Goal: Task Accomplishment & Management: Complete application form

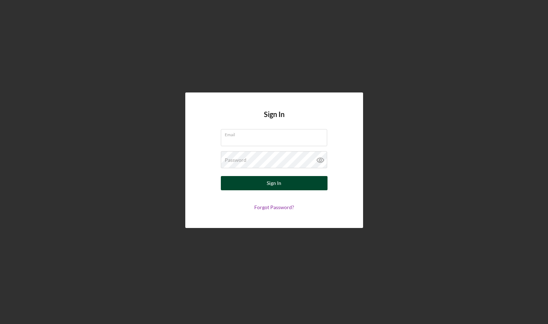
type input "[EMAIL_ADDRESS][DOMAIN_NAME]"
click at [280, 182] on div "Sign In" at bounding box center [274, 183] width 15 height 14
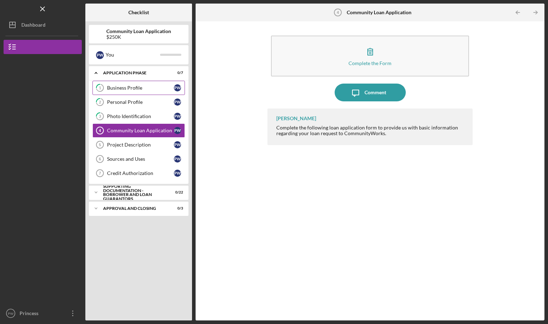
click at [140, 90] on div "Business Profile" at bounding box center [140, 88] width 67 height 6
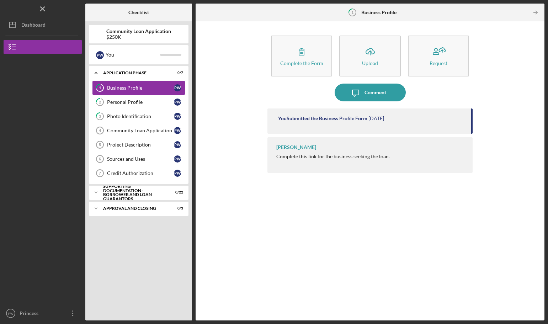
click at [120, 88] on div "Business Profile" at bounding box center [140, 88] width 67 height 6
click at [132, 102] on div "Personal Profile" at bounding box center [140, 102] width 67 height 6
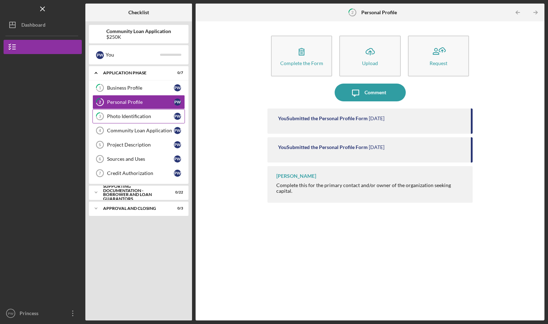
click at [125, 119] on div "Photo Identification" at bounding box center [140, 116] width 67 height 6
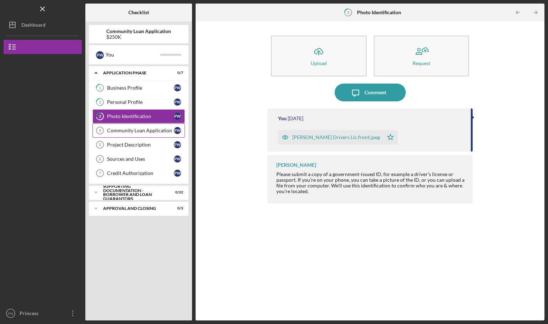
click at [139, 130] on div "Community Loan Application" at bounding box center [140, 131] width 67 height 6
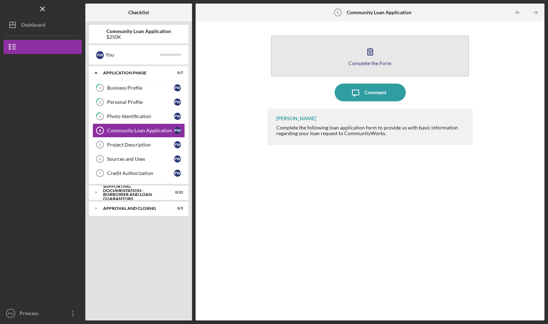
click at [326, 65] on button "Complete the Form Form" at bounding box center [370, 56] width 198 height 41
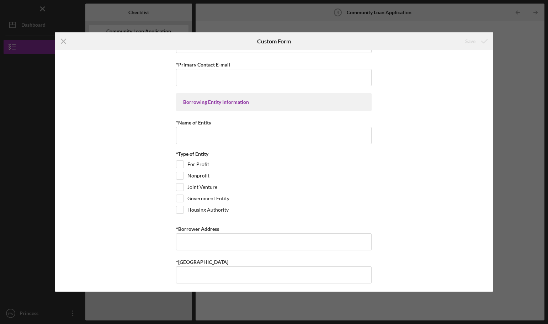
scroll to position [427, 0]
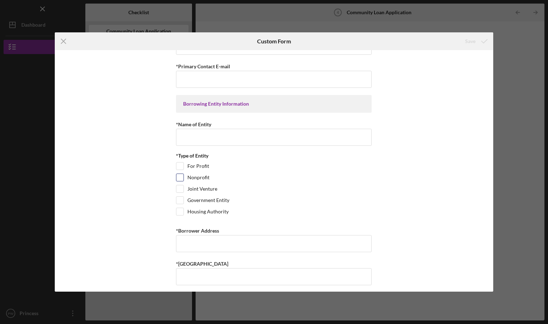
click at [180, 178] on input "Nonprofit" at bounding box center [179, 177] width 7 height 7
checkbox input "true"
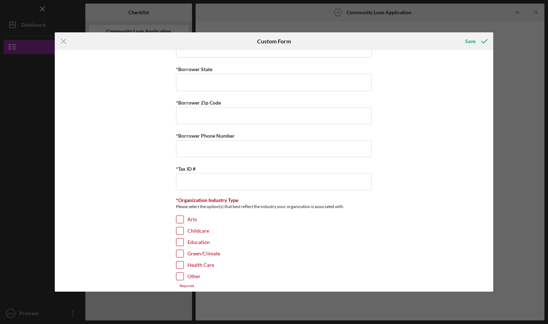
scroll to position [747, 0]
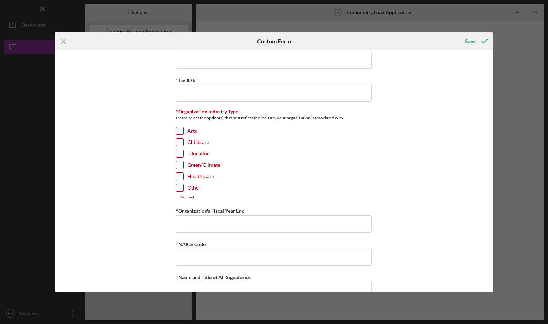
click at [179, 187] on input "Other" at bounding box center [179, 187] width 7 height 7
checkbox input "true"
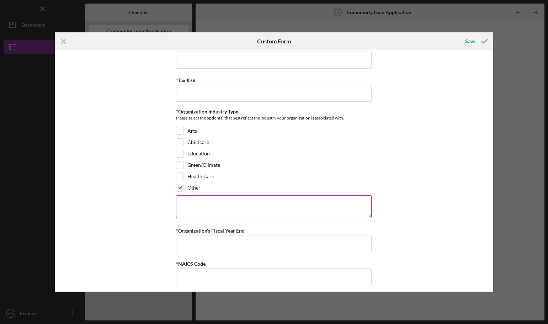
click at [204, 207] on textarea at bounding box center [274, 206] width 196 height 23
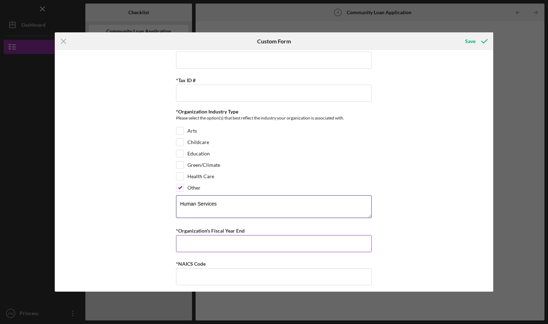
type textarea "Human Services"
click at [199, 239] on input "*Organization's Fiscal Year End" at bounding box center [274, 243] width 196 height 17
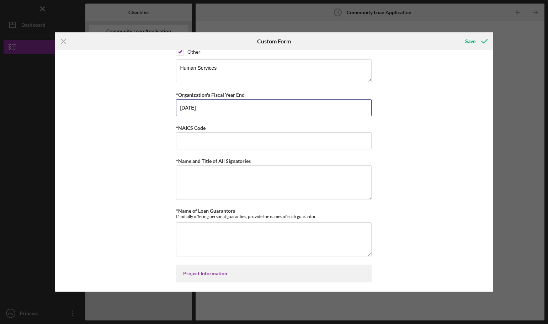
scroll to position [889, 0]
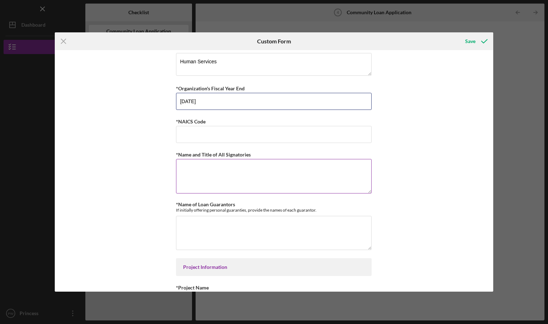
type input "[DATE]"
click at [189, 165] on textarea "*Name and Title of All Signatories" at bounding box center [274, 176] width 196 height 34
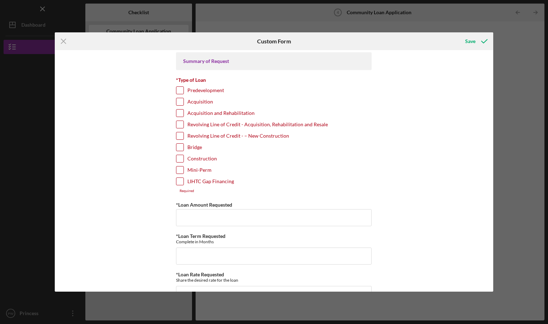
scroll to position [0, 0]
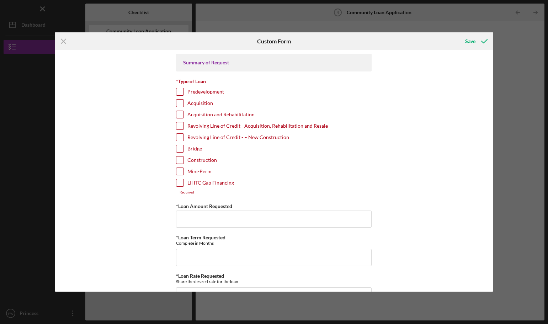
type textarea "Princess [PERSON_NAME], President & CEO [PERSON_NAME], VP of Operations"
click at [180, 160] on input "Construction" at bounding box center [179, 160] width 7 height 7
checkbox input "true"
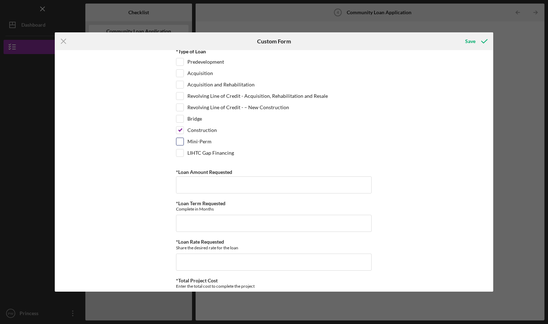
scroll to position [71, 0]
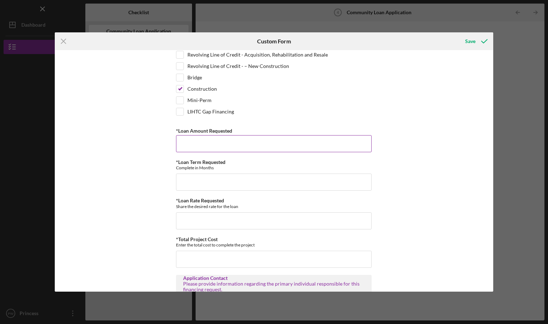
click at [218, 148] on input "*Loan Amount Requested" at bounding box center [274, 143] width 196 height 17
type input "$250,000"
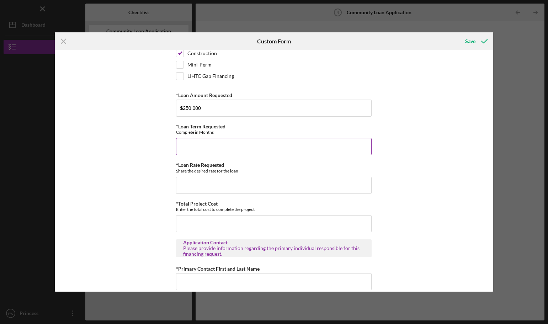
click at [244, 152] on input "*Loan Term Requested" at bounding box center [274, 146] width 196 height 17
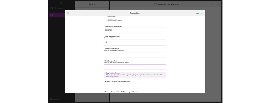
scroll to position [142, 0]
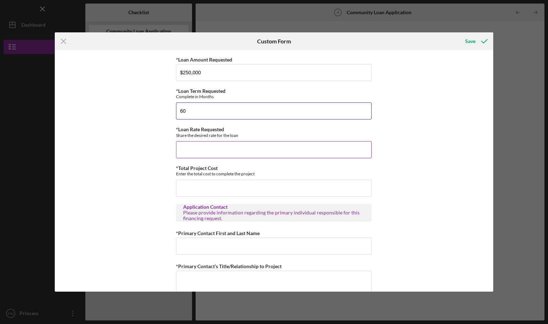
type input "60"
click at [239, 150] on input "*Loan Rate Requested" at bounding box center [274, 149] width 196 height 17
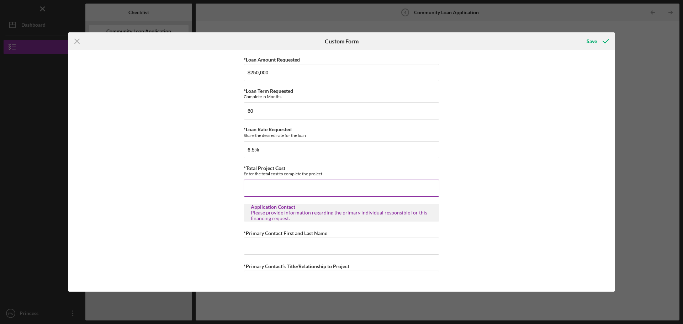
type input "6.50000%"
click at [316, 186] on input "*Total Project Cost" at bounding box center [342, 188] width 196 height 17
type input "$325,000"
